Goal: Communication & Community: Participate in discussion

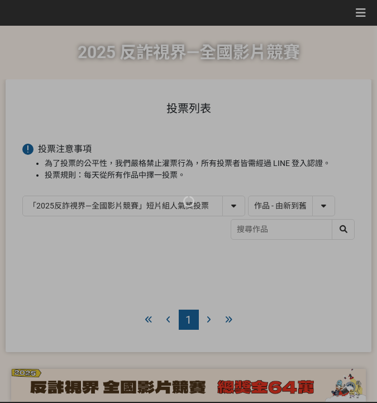
select select "13146"
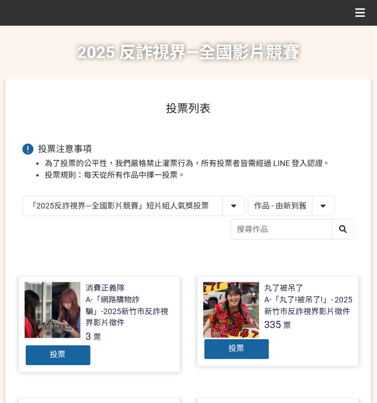
click at [302, 202] on select "作品 - 由新到舊 作品 - 由舊到新 票數 - 由多到少 票數 - 由少到多" at bounding box center [292, 206] width 86 height 20
select select "vote"
click at [249, 196] on select "作品 - 由新到舊 作品 - 由舊到新 票數 - 由多到少 票數 - 由少到多" at bounding box center [292, 206] width 86 height 20
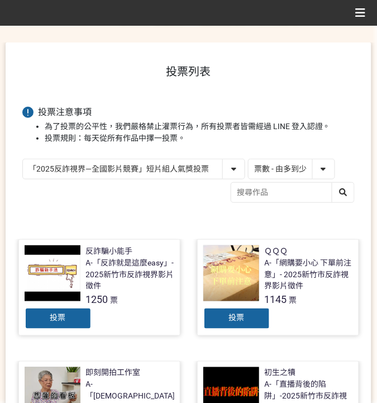
scroll to position [37, 0]
click at [240, 309] on div "投票" at bounding box center [236, 318] width 67 height 22
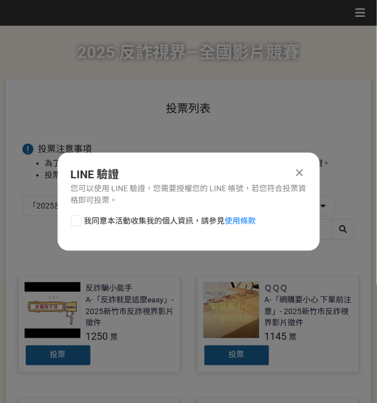
drag, startPoint x: 188, startPoint y: 222, endPoint x: 190, endPoint y: 230, distance: 8.3
click at [188, 222] on span "我同意本活動收集我的個人資訊，請參見 使用條款" at bounding box center [170, 221] width 172 height 12
click at [79, 222] on input "我同意本活動收集我的個人資訊，請參見 使用條款" at bounding box center [75, 220] width 7 height 7
checkbox input "false"
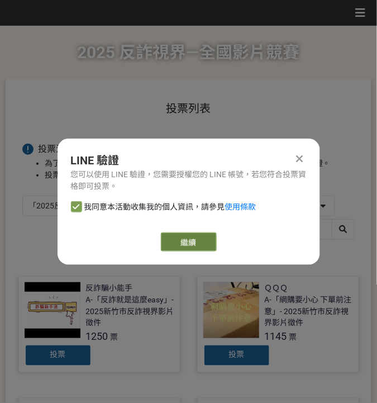
click at [201, 246] on link "繼續" at bounding box center [189, 241] width 56 height 19
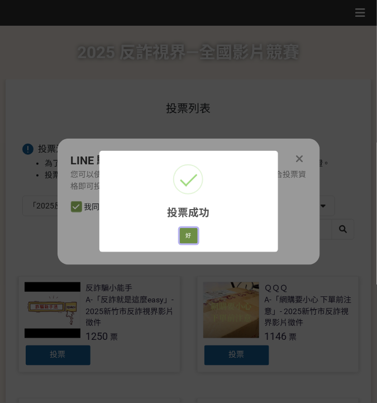
click at [194, 232] on button "好" at bounding box center [189, 236] width 18 height 16
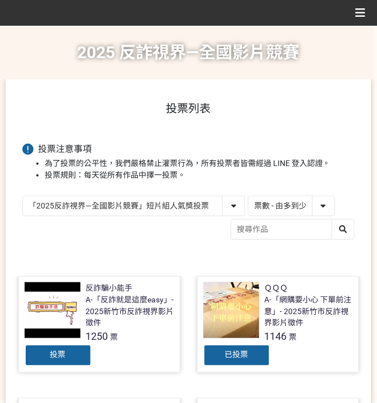
scroll to position [37, 0]
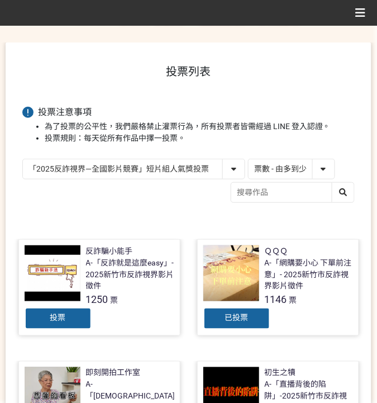
click at [198, 168] on select "「2025反詐視界—全國影片競賽」短影音組人氣獎投票 「2025反詐視界—全國影片競賽」短片組人氣獎投票" at bounding box center [134, 169] width 222 height 20
select select "13147"
click at [23, 159] on select "「2025反詐視界—全國影片競賽」短影音組人氣獎投票 「2025反詐視界—全國影片競賽」短片組人氣獎投票" at bounding box center [134, 169] width 222 height 20
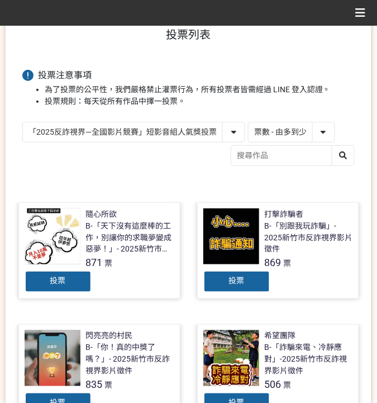
scroll to position [74, 0]
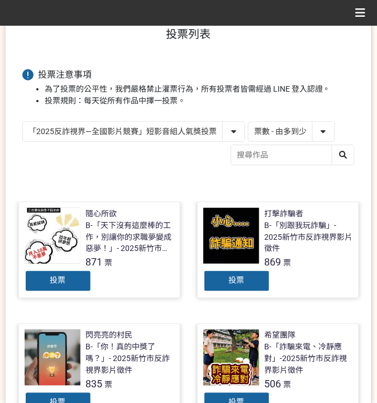
click at [230, 282] on span "投票" at bounding box center [237, 280] width 16 height 9
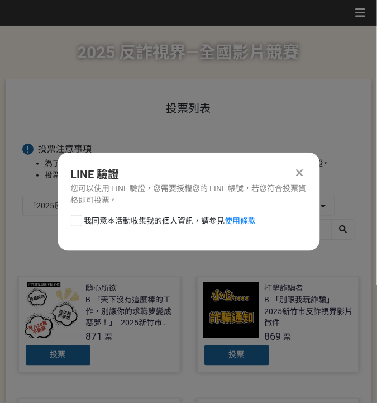
drag, startPoint x: 190, startPoint y: 216, endPoint x: 198, endPoint y: 229, distance: 15.0
click at [190, 216] on span "我同意本活動收集我的個人資訊，請參見 使用條款" at bounding box center [170, 221] width 172 height 12
click at [79, 217] on input "我同意本活動收集我的個人資訊，請參見 使用條款" at bounding box center [75, 220] width 7 height 7
checkbox input "false"
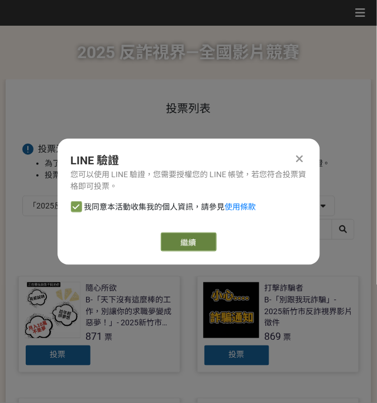
click at [212, 247] on link "繼續" at bounding box center [189, 241] width 56 height 19
